Goal: Use online tool/utility

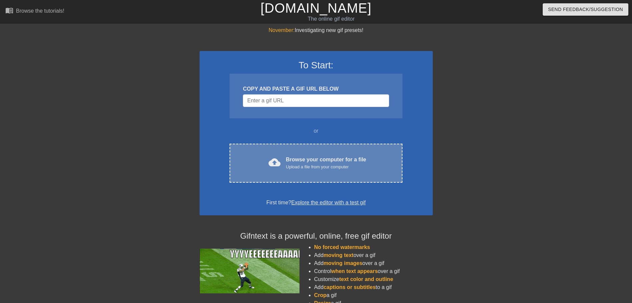
click at [360, 176] on div "cloud_upload Browse your computer for a file Upload a file from your computer C…" at bounding box center [316, 163] width 173 height 39
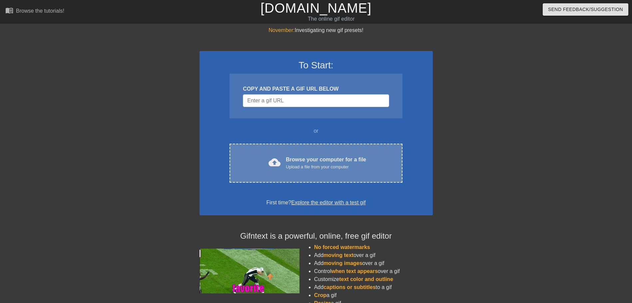
drag, startPoint x: 0, startPoint y: 0, endPoint x: 374, endPoint y: 150, distance: 402.9
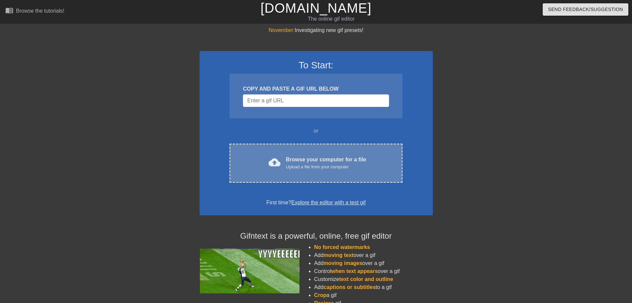
click at [374, 150] on div "cloud_upload Browse your computer for a file Upload a file from your computer C…" at bounding box center [316, 163] width 173 height 39
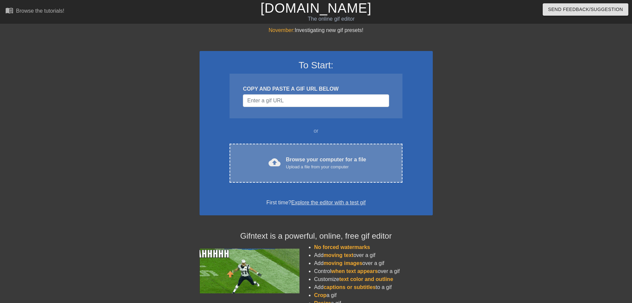
click at [360, 161] on div "Browse your computer for a file Upload a file from your computer" at bounding box center [326, 163] width 80 height 15
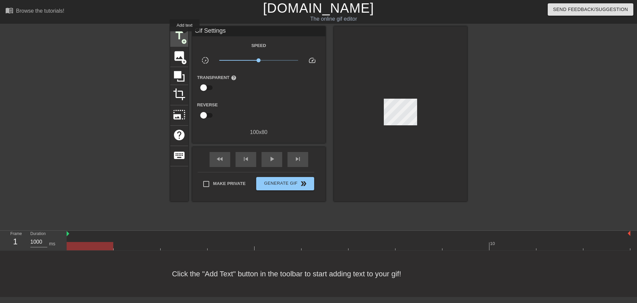
click at [185, 36] on span "title" at bounding box center [179, 35] width 13 height 13
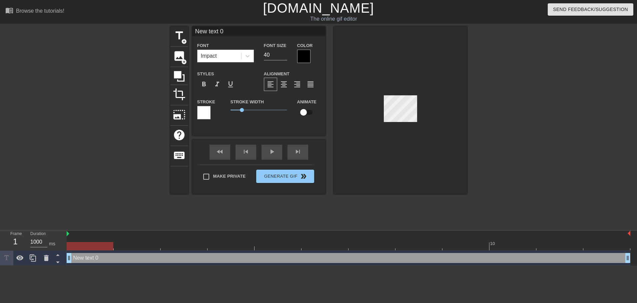
click at [303, 30] on input "New text 0" at bounding box center [258, 31] width 133 height 10
type input "Cutout"
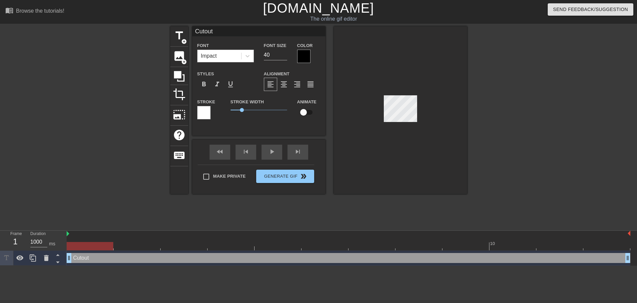
click at [226, 52] on div "Impact" at bounding box center [220, 56] width 44 height 12
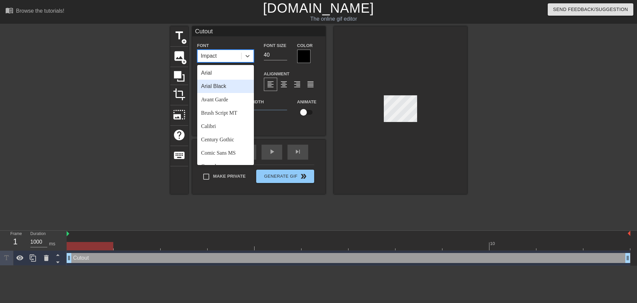
click at [214, 92] on div "Arial Black" at bounding box center [225, 86] width 57 height 13
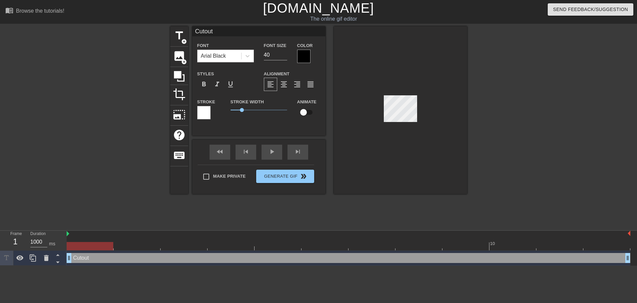
click at [435, 116] on div at bounding box center [400, 110] width 133 height 168
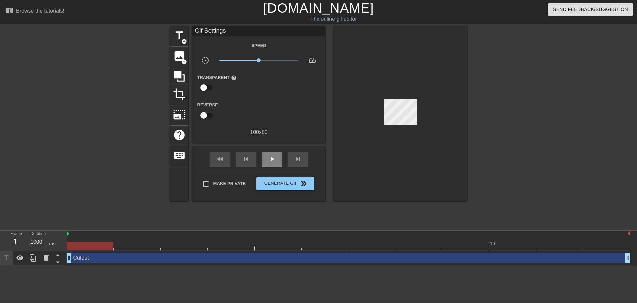
click at [277, 157] on div "play_arrow" at bounding box center [272, 159] width 21 height 15
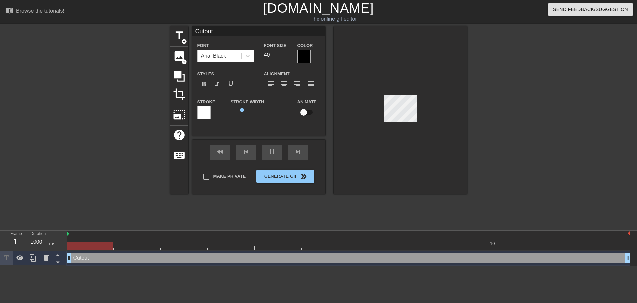
click at [477, 101] on div at bounding box center [525, 126] width 100 height 200
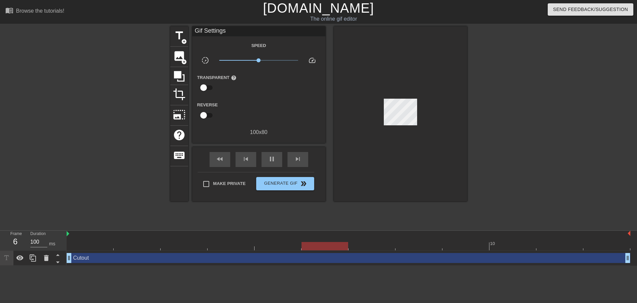
type input "1000"
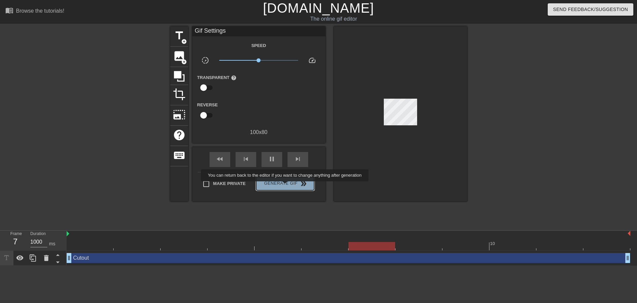
click at [286, 186] on span "Generate Gif double_arrow" at bounding box center [285, 184] width 52 height 8
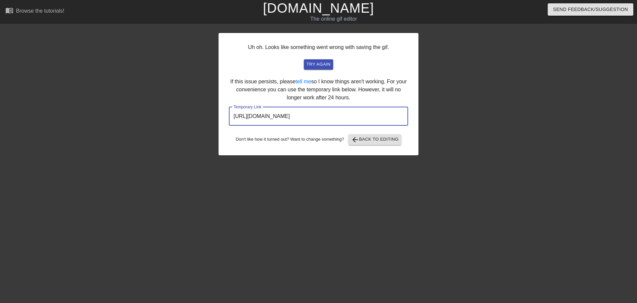
click at [288, 108] on input "https://www.gifntext.com/temp_generations/9NXtHqzJ.gif" at bounding box center [318, 116] width 179 height 19
click at [379, 102] on div "Uh oh. Looks like something went wrong with saving the gif. try again If this i…" at bounding box center [319, 94] width 200 height 122
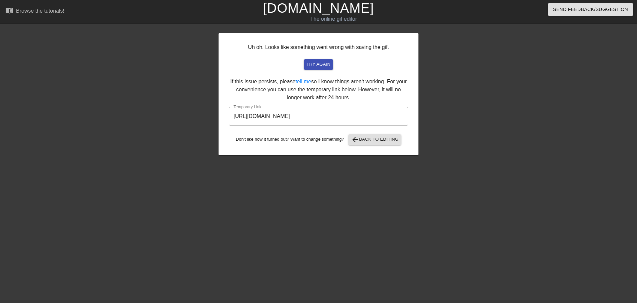
click at [377, 112] on input "https://www.gifntext.com/temp_generations/9NXtHqzJ.gif" at bounding box center [318, 116] width 179 height 19
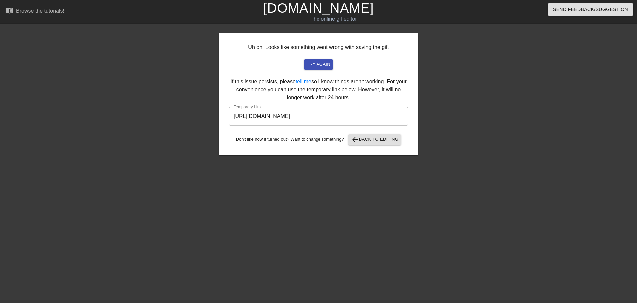
click at [383, 120] on input "https://www.gifntext.com/temp_generations/9NXtHqzJ.gif" at bounding box center [318, 116] width 179 height 19
click at [383, 121] on input "https://www.gifntext.com/temp_generations/9NXtHqzJ.gif" at bounding box center [318, 116] width 179 height 19
click at [271, 115] on input "https://www.gifntext.com/temp_generations/9NXtHqzJ.gif" at bounding box center [318, 116] width 179 height 19
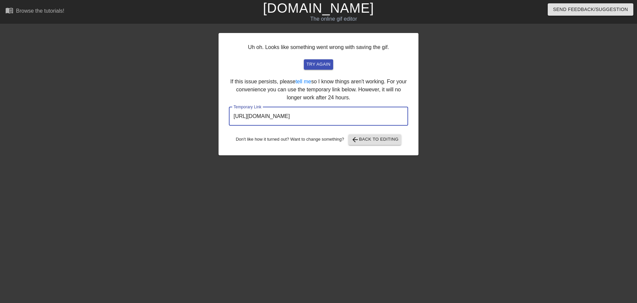
click at [271, 115] on input "https://www.gifntext.com/temp_generations/9NXtHqzJ.gif" at bounding box center [318, 116] width 179 height 19
